Goal: Transaction & Acquisition: Book appointment/travel/reservation

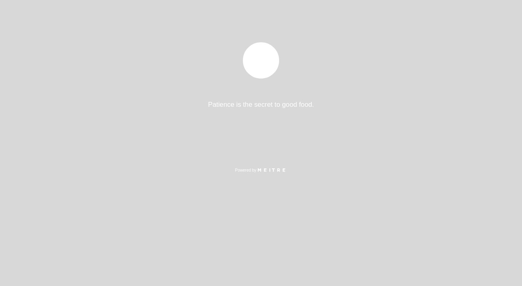
select select "es"
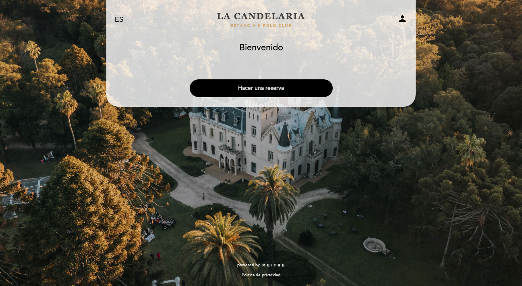
click at [271, 89] on button "Hacer una reserva" at bounding box center [261, 88] width 143 height 18
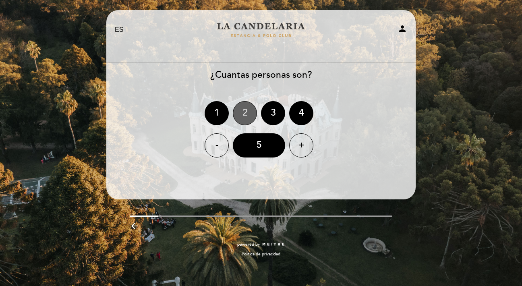
click at [247, 111] on div "2" at bounding box center [245, 113] width 24 height 24
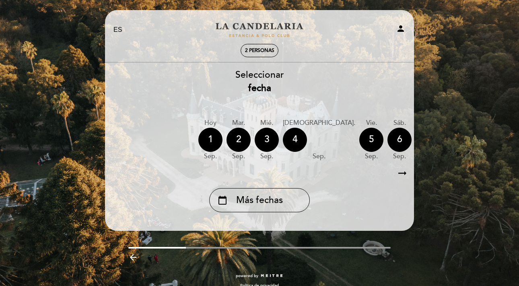
click at [416, 137] on div "7" at bounding box center [428, 140] width 24 height 24
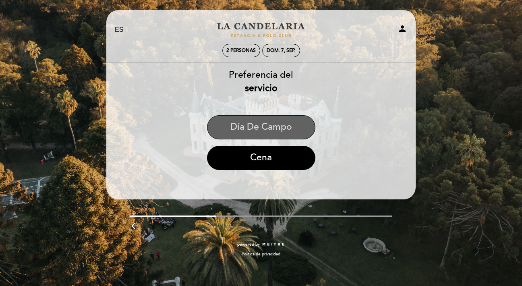
click at [288, 129] on button "Día de Campo" at bounding box center [261, 127] width 108 height 24
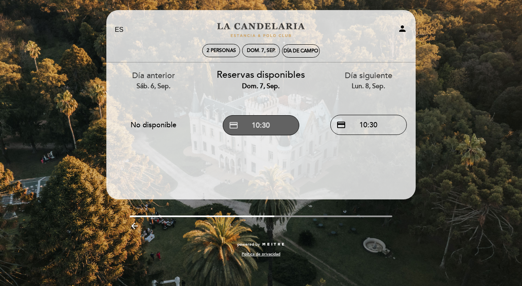
click at [271, 128] on button "credit_card 10:30" at bounding box center [261, 125] width 77 height 20
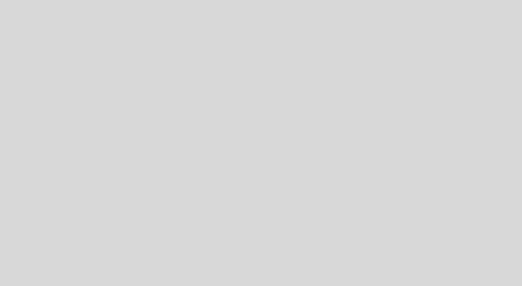
select select "es"
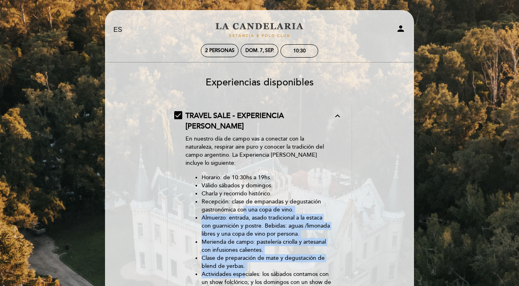
drag, startPoint x: 244, startPoint y: 197, endPoint x: 244, endPoint y: 263, distance: 65.6
click at [244, 263] on ul "Horario: de 10:30hs a 19hs. Válido sábados y domingos. [GEOGRAPHIC_DATA] y reco…" at bounding box center [260, 262] width 148 height 177
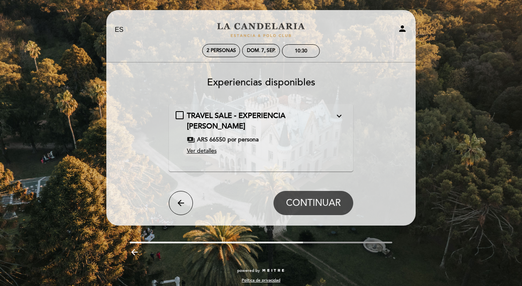
click at [236, 114] on span "TRAVEL SALE - EXPERIENCIA [PERSON_NAME]" at bounding box center [236, 120] width 99 height 19
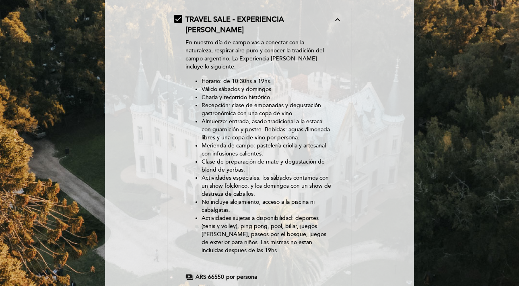
scroll to position [97, 0]
